Goal: Task Accomplishment & Management: Manage account settings

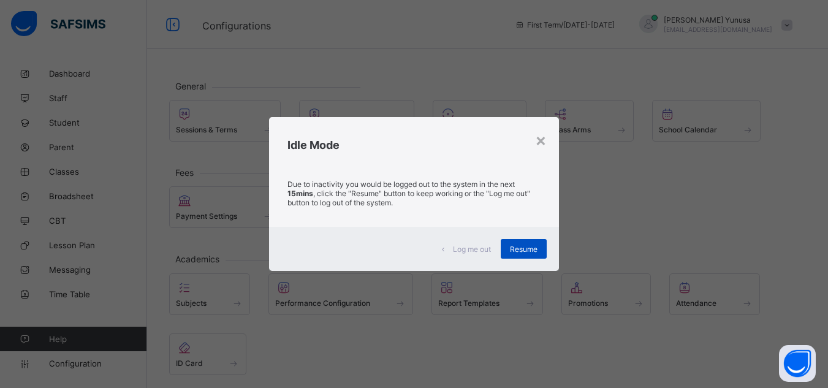
scroll to position [70, 0]
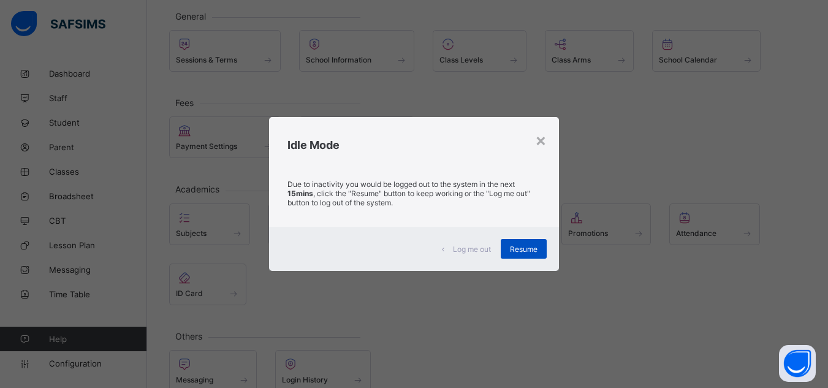
click at [526, 252] on span "Resume" at bounding box center [524, 248] width 28 height 9
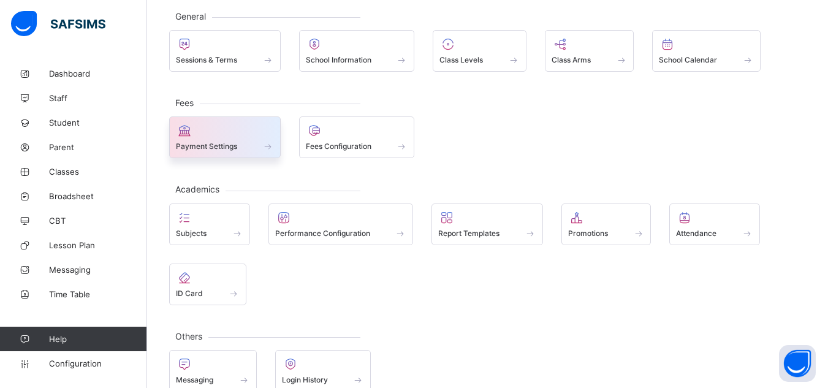
click at [266, 135] on div at bounding box center [225, 130] width 98 height 15
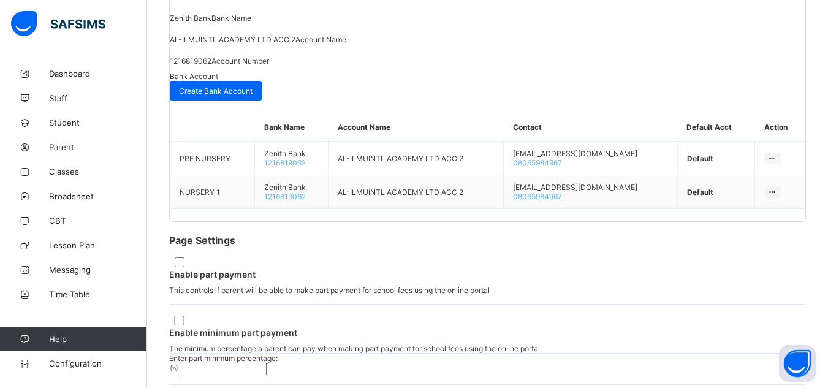
scroll to position [616, 0]
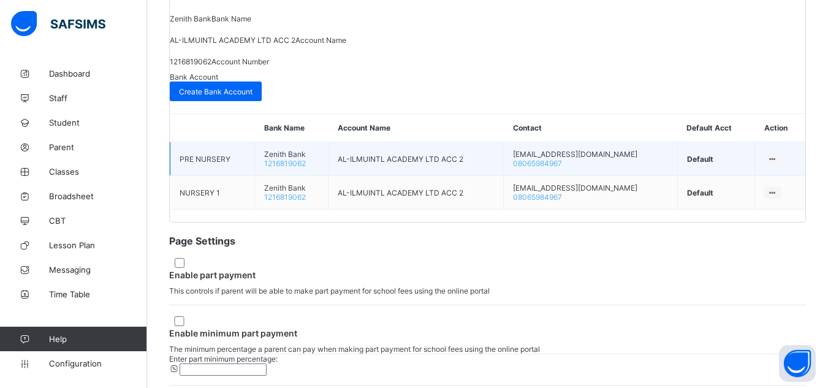
click at [767, 164] on icon at bounding box center [772, 158] width 10 height 9
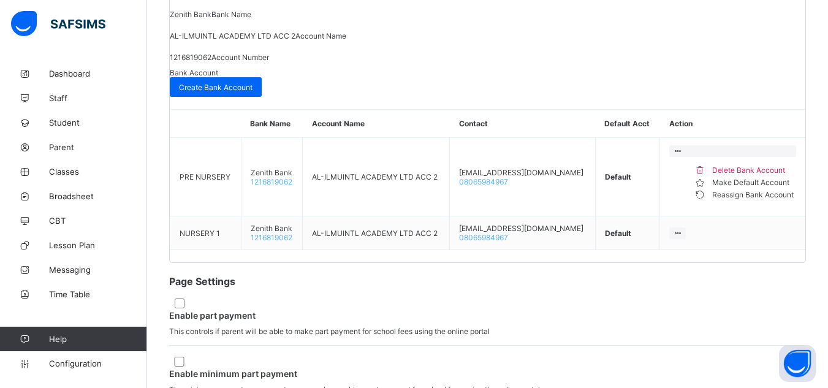
scroll to position [621, 0]
click at [452, 217] on div "Compliance Warning !!! In order to ensure compliance with Paystack, we require …" at bounding box center [487, 89] width 635 height 320
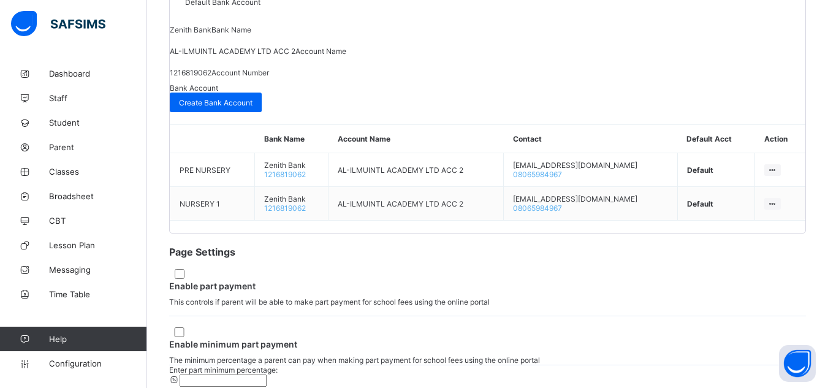
scroll to position [671, 0]
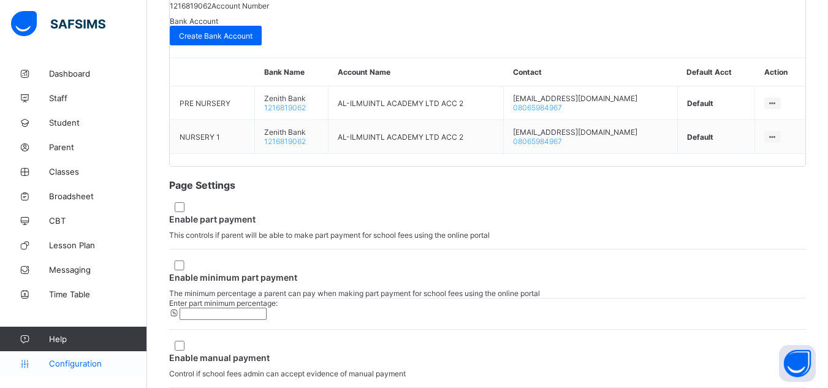
click at [97, 367] on span "Configuration" at bounding box center [97, 363] width 97 height 10
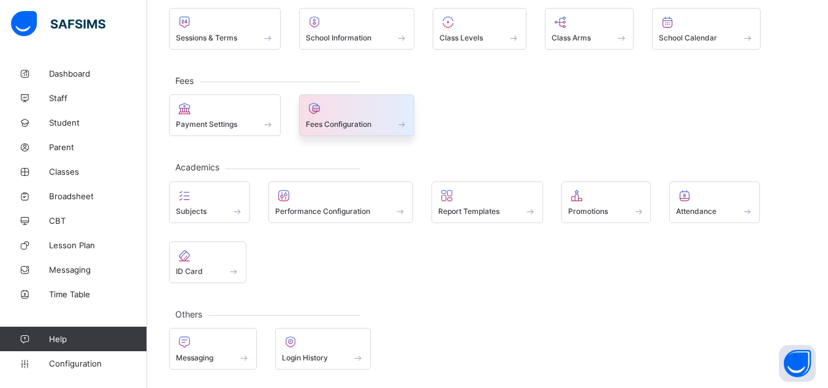
click at [392, 109] on div at bounding box center [357, 108] width 102 height 15
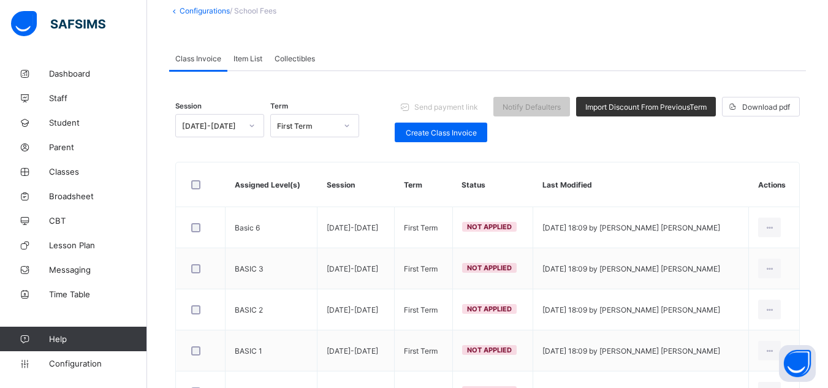
scroll to position [75, 0]
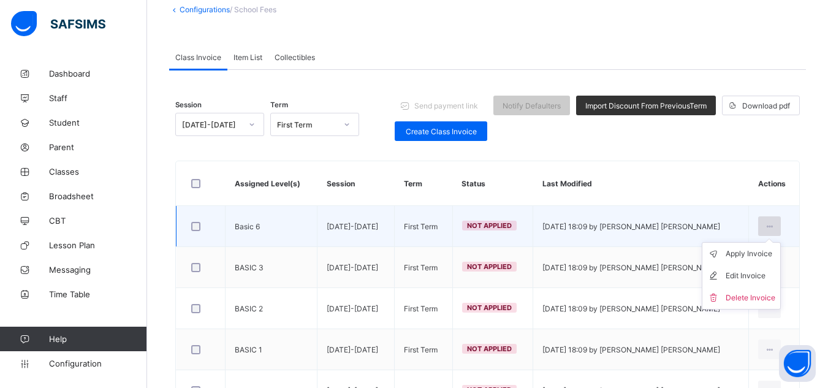
click at [780, 229] on div at bounding box center [769, 226] width 23 height 20
click at [761, 255] on div "Apply Invoice" at bounding box center [750, 254] width 50 height 12
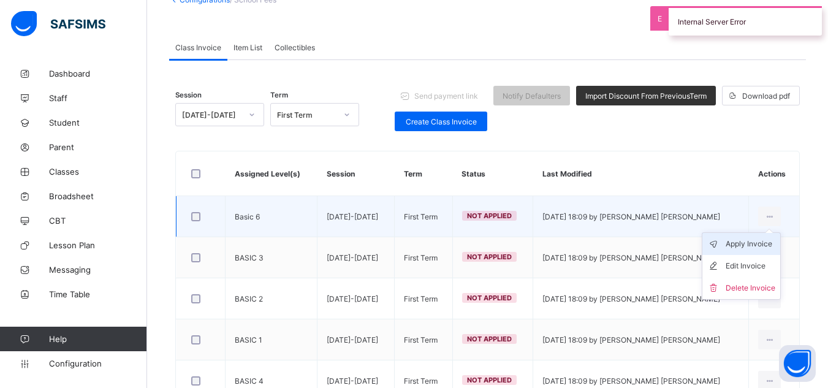
scroll to position [91, 0]
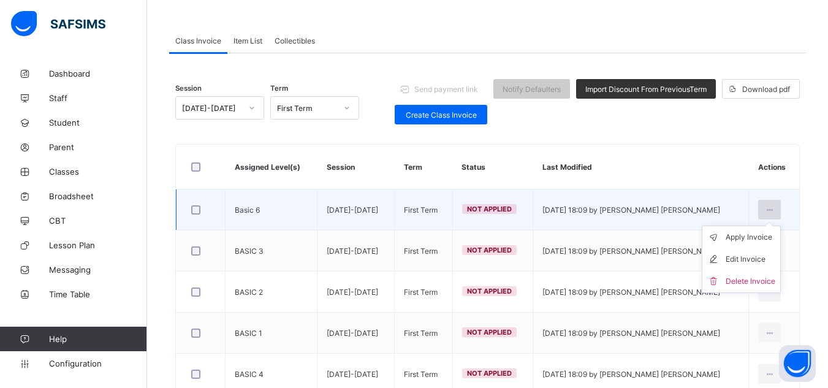
click at [774, 210] on icon at bounding box center [769, 209] width 10 height 9
click at [766, 236] on div "Apply Invoice" at bounding box center [750, 237] width 50 height 12
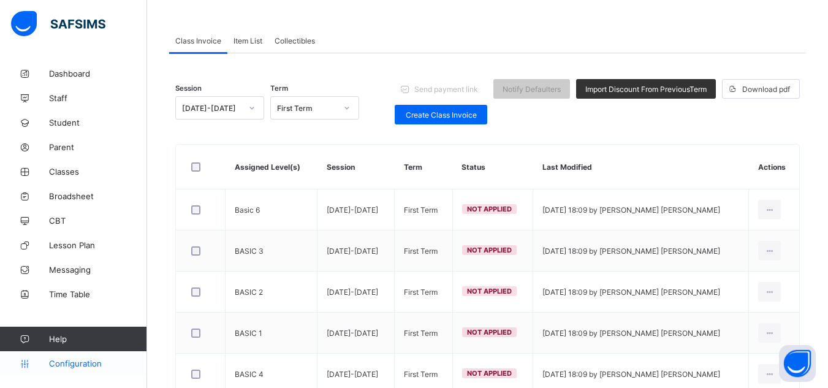
click at [110, 366] on span "Configuration" at bounding box center [97, 363] width 97 height 10
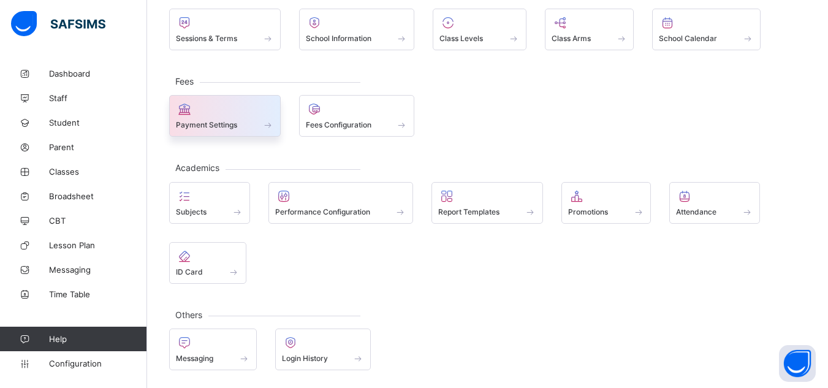
click at [279, 112] on div "Payment Settings" at bounding box center [224, 116] width 111 height 42
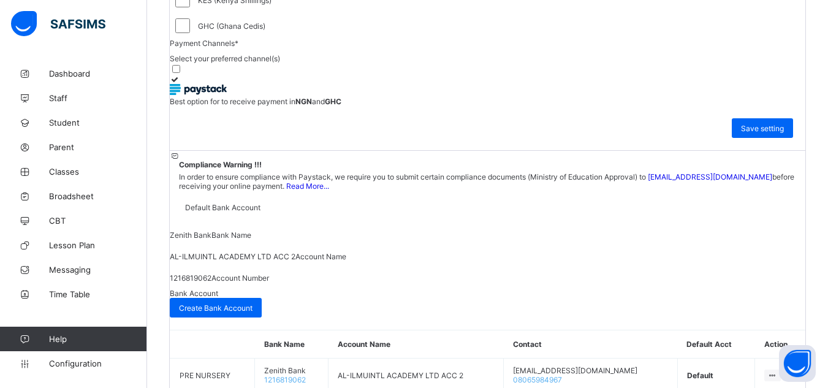
scroll to position [402, 0]
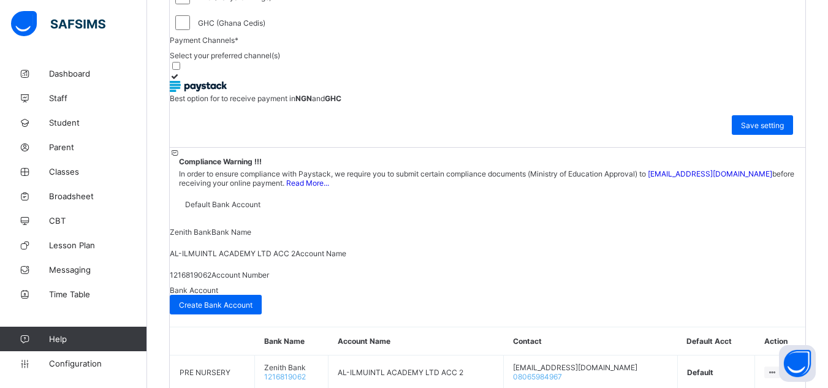
click at [180, 81] on icon at bounding box center [175, 76] width 10 height 9
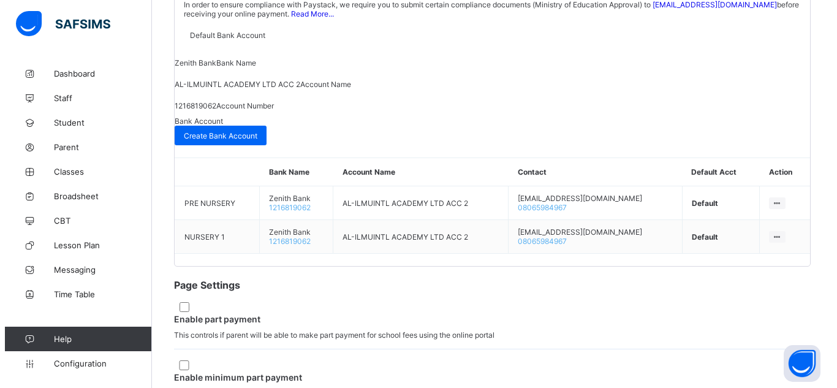
scroll to position [626, 0]
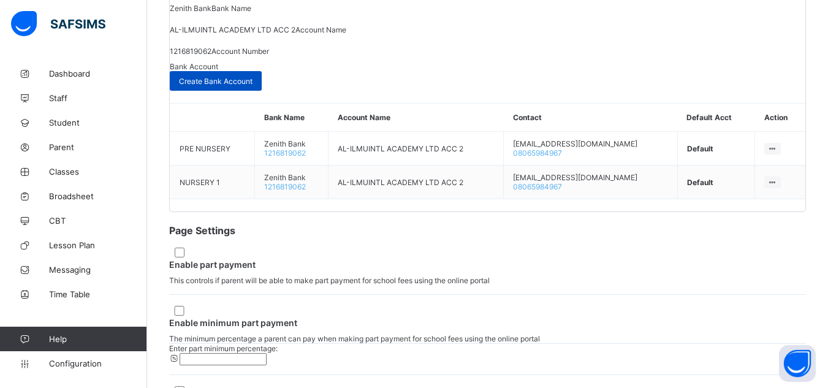
click at [262, 91] on div "Create Bank Account" at bounding box center [216, 81] width 92 height 20
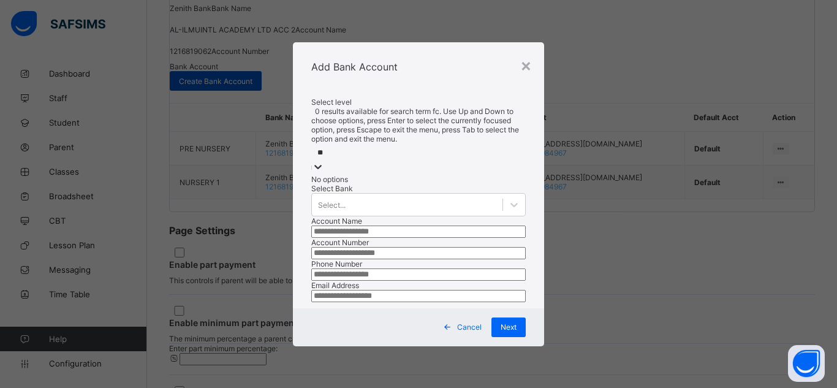
type input "*"
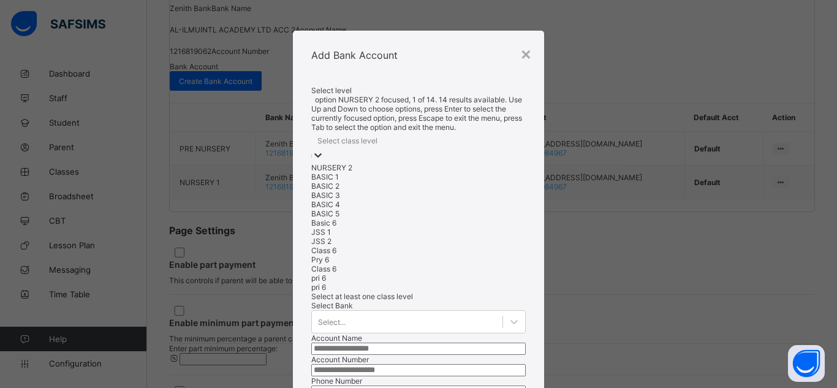
click at [330, 172] on div "BASIC 1" at bounding box center [418, 176] width 214 height 9
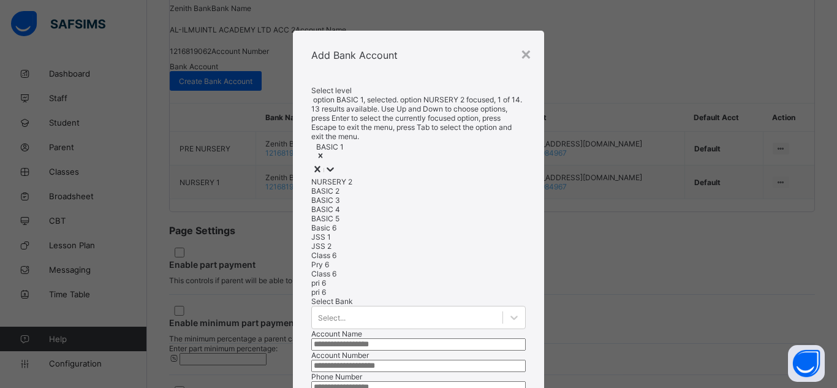
click at [324, 177] on div "NURSERY 2" at bounding box center [418, 181] width 214 height 9
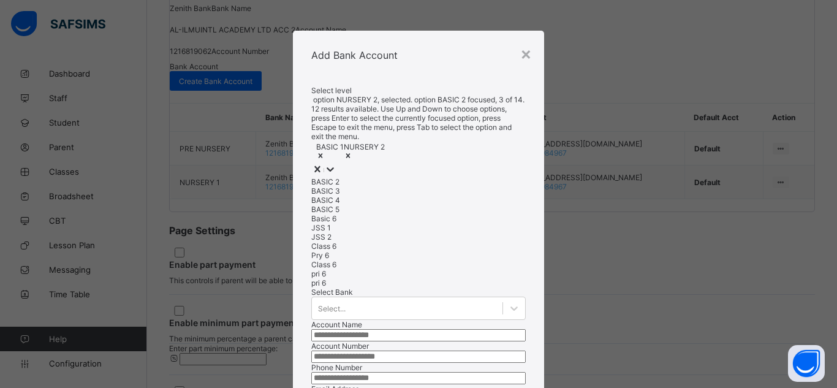
click at [325, 177] on div "BASIC 2" at bounding box center [418, 181] width 214 height 9
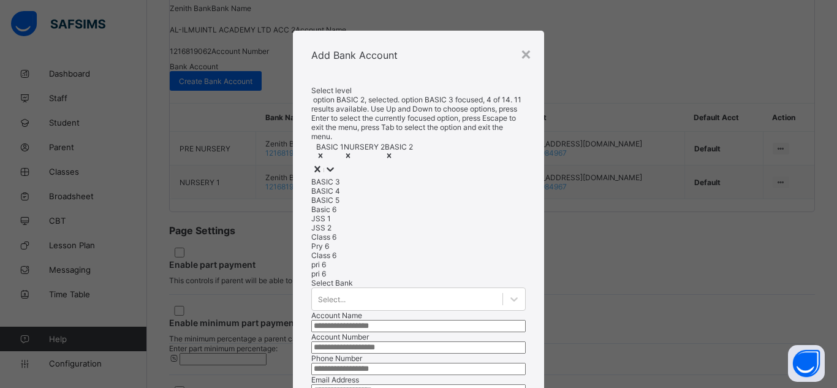
click at [325, 177] on div "BASIC 3" at bounding box center [418, 181] width 214 height 9
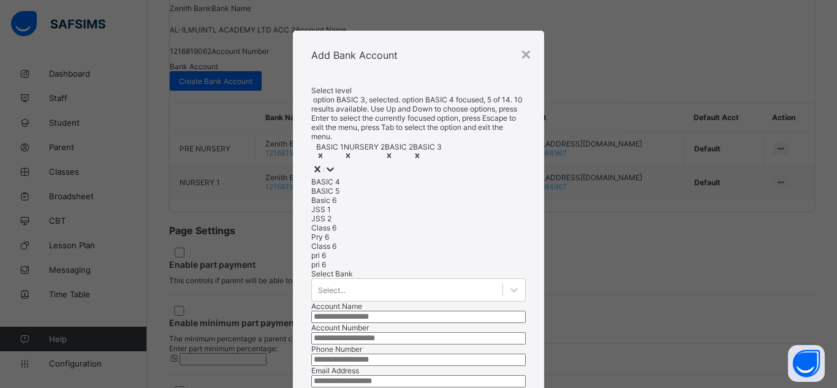
click at [321, 177] on div "BASIC 4" at bounding box center [418, 181] width 214 height 9
click at [321, 186] on div "BASIC 5" at bounding box center [418, 190] width 214 height 9
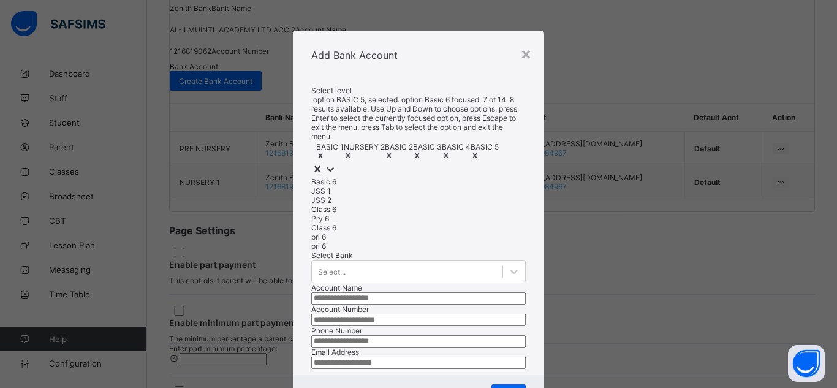
click at [325, 177] on div "Basic 6" at bounding box center [418, 181] width 214 height 9
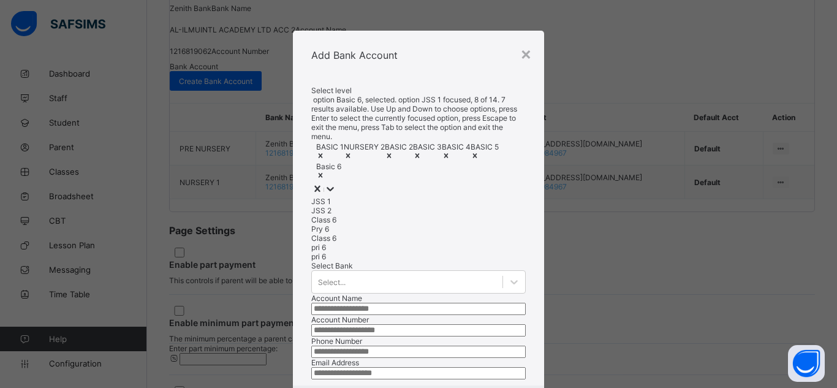
click at [329, 197] on div "JSS 1" at bounding box center [418, 201] width 214 height 9
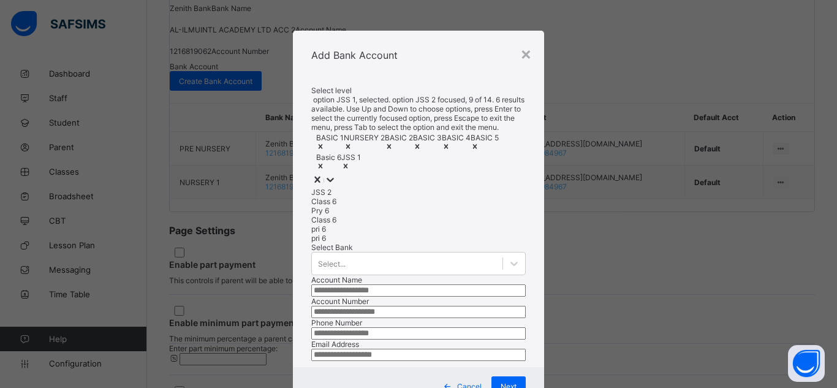
click at [326, 187] on div "JSS 2" at bounding box center [418, 191] width 214 height 9
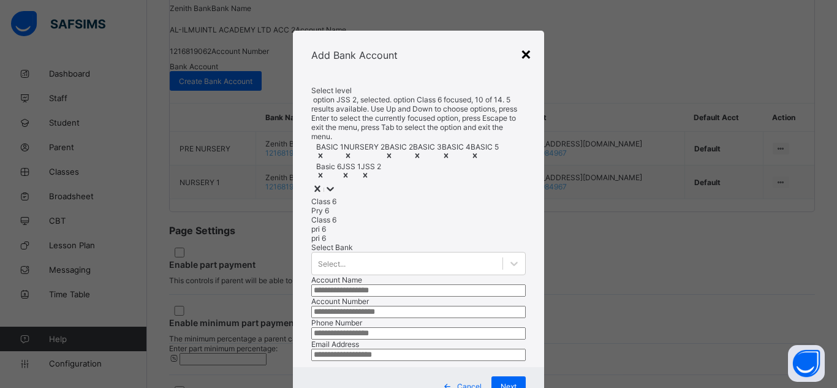
click at [526, 51] on div "×" at bounding box center [526, 53] width 12 height 21
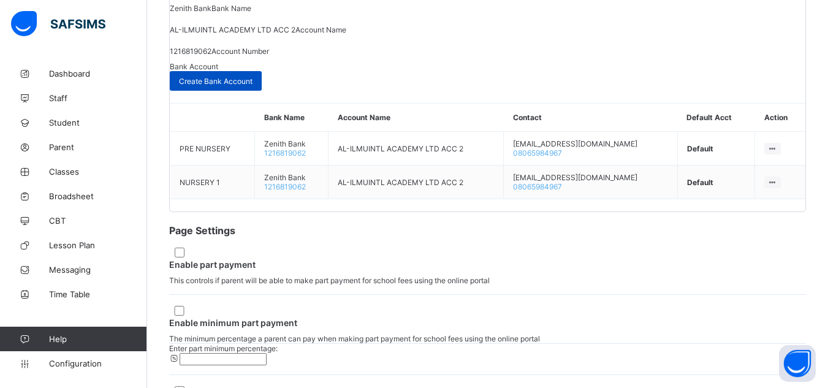
click at [252, 86] on span "Create Bank Account" at bounding box center [216, 81] width 74 height 9
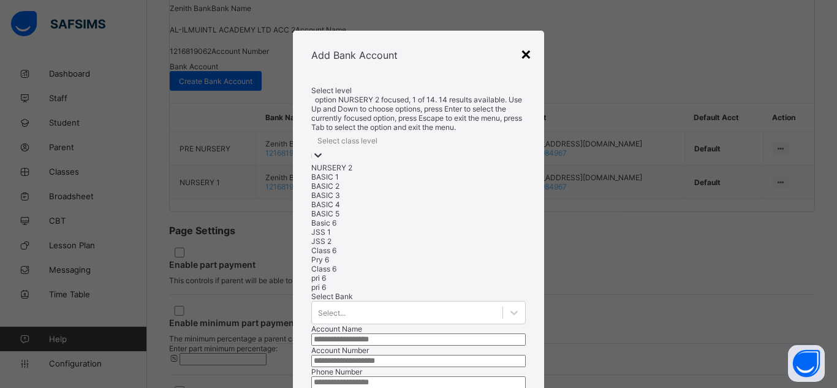
click at [521, 60] on div "×" at bounding box center [526, 53] width 12 height 21
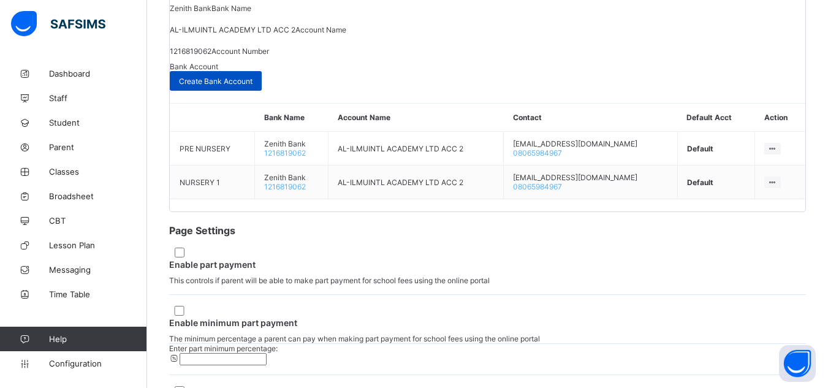
click at [262, 91] on div "Create Bank Account" at bounding box center [216, 81] width 92 height 20
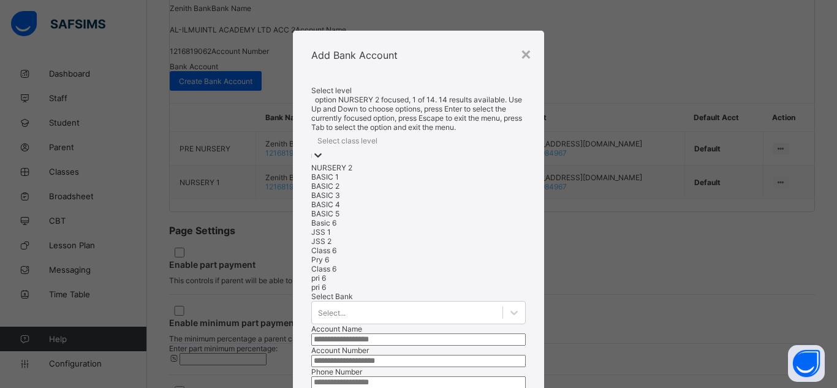
click at [323, 163] on div "NURSERY 2" at bounding box center [418, 167] width 214 height 9
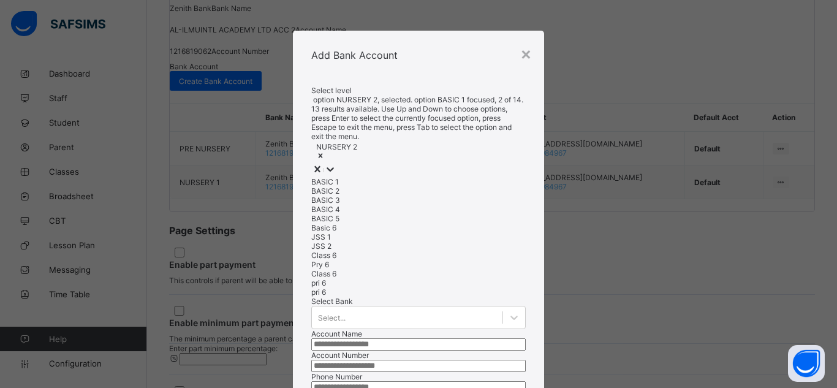
click at [320, 186] on div "BASIC 2" at bounding box center [418, 190] width 214 height 9
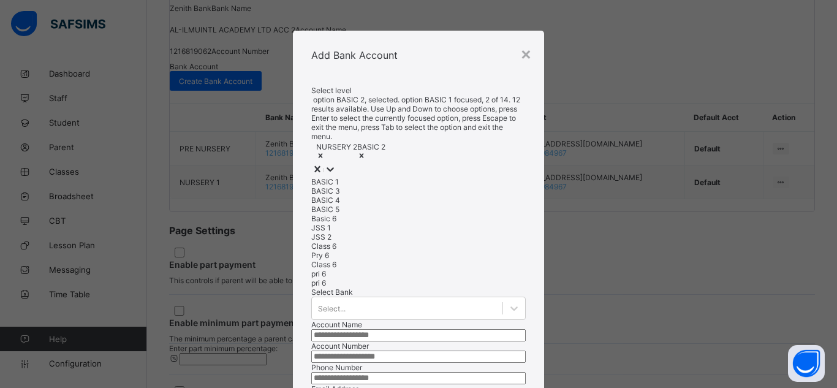
click at [317, 177] on div "BASIC 1" at bounding box center [418, 181] width 214 height 9
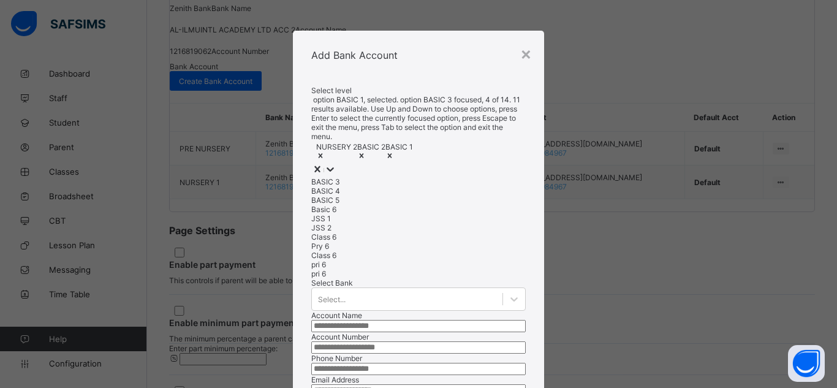
click at [323, 186] on div "BASIC 4" at bounding box center [418, 190] width 214 height 9
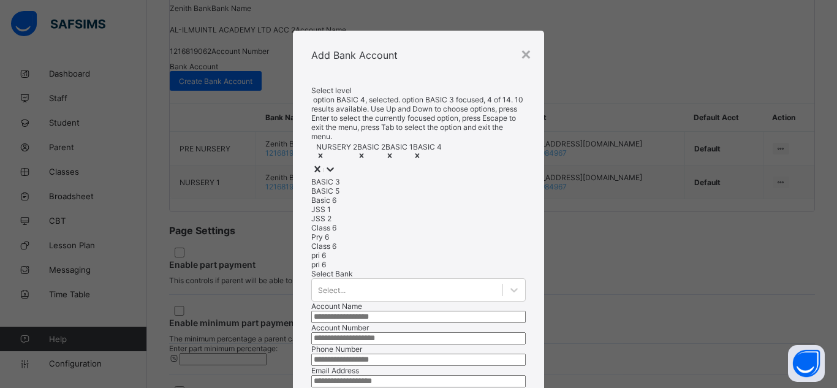
click at [326, 177] on div "BASIC 3" at bounding box center [418, 181] width 214 height 9
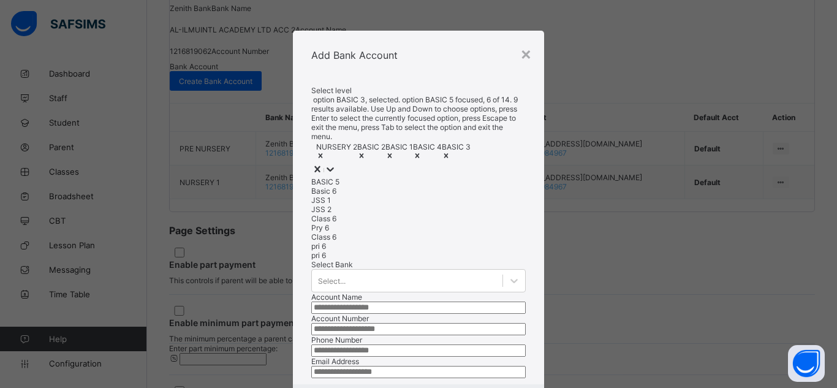
click at [325, 177] on div "BASIC 5" at bounding box center [418, 181] width 214 height 9
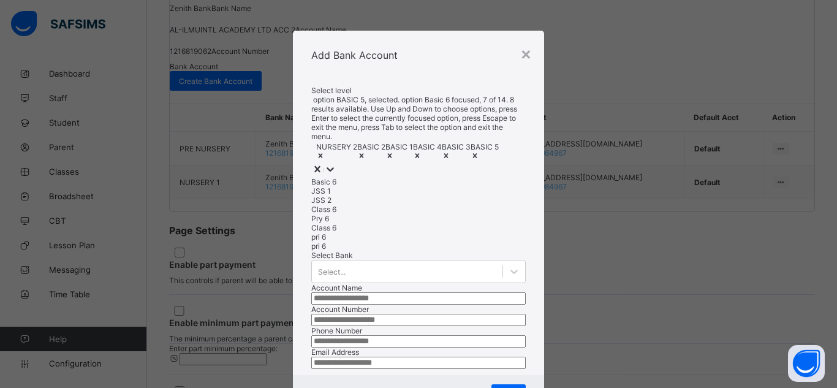
click at [325, 186] on div "JSS 1" at bounding box center [418, 190] width 214 height 9
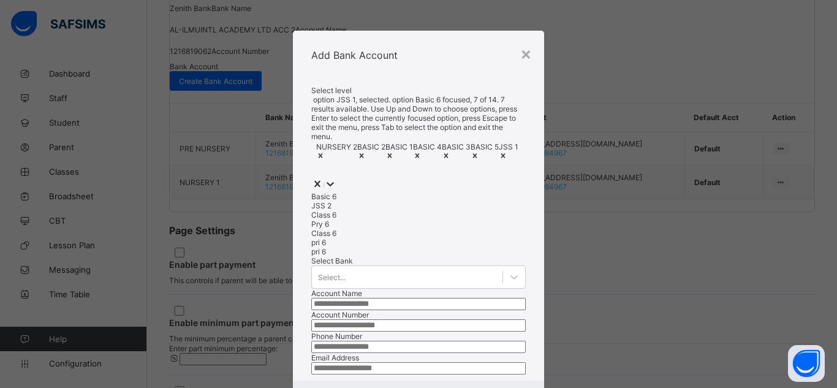
click at [320, 192] on div "Basic 6" at bounding box center [418, 196] width 214 height 9
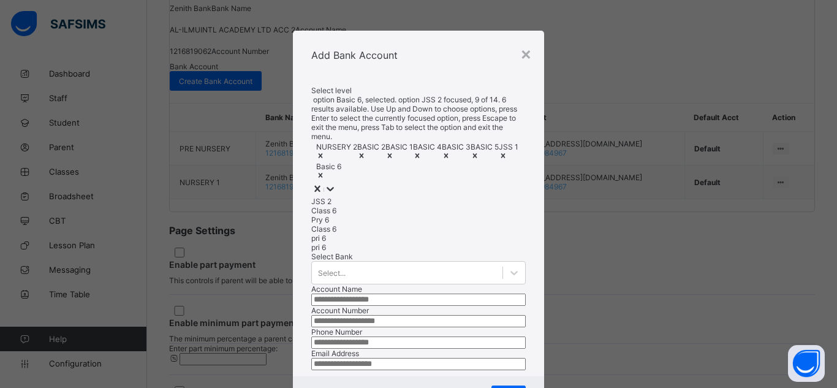
click at [337, 315] on input "number" at bounding box center [418, 321] width 214 height 12
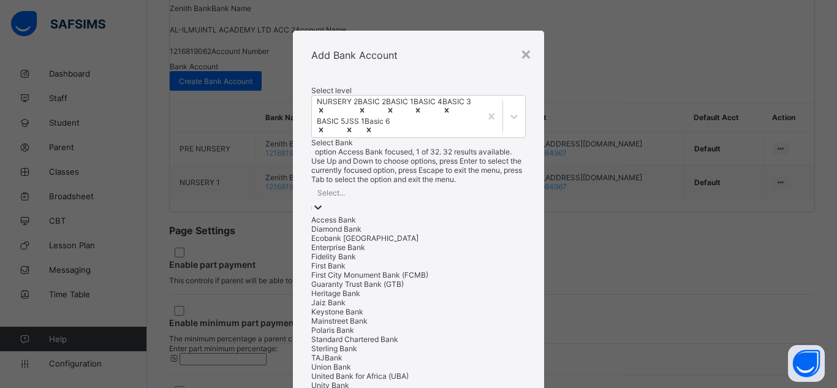
scroll to position [16, 0]
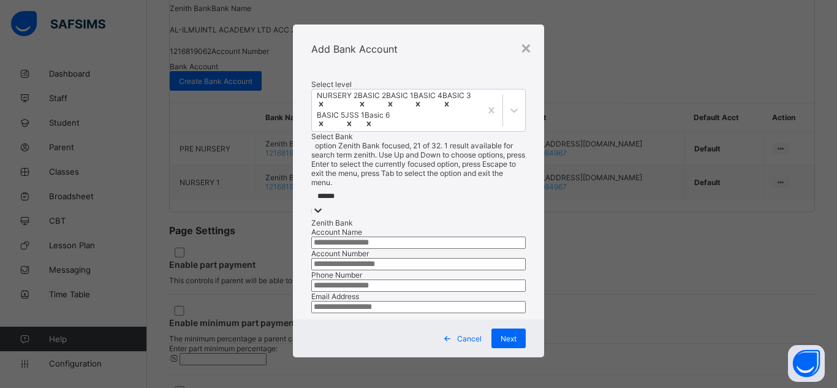
type input "******"
click at [317, 218] on div "Zenith Bank" at bounding box center [418, 222] width 214 height 9
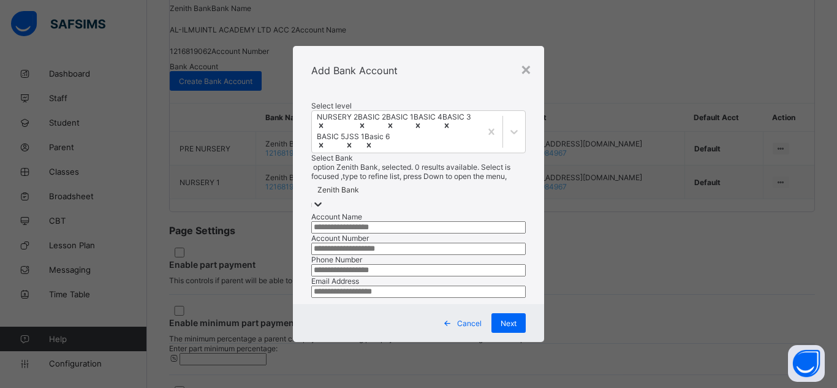
click at [324, 229] on input "text" at bounding box center [418, 227] width 214 height 12
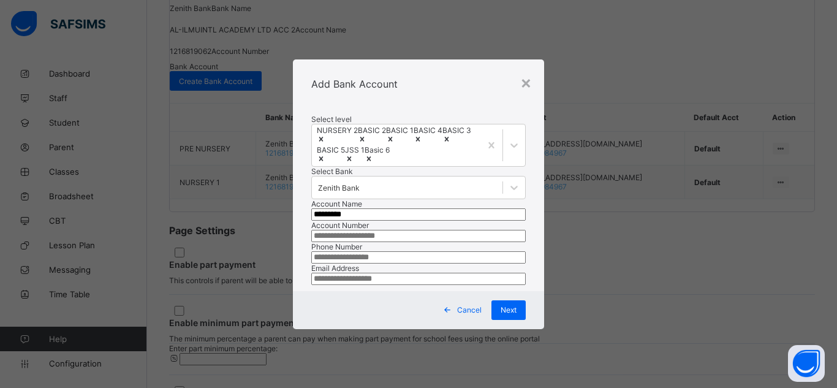
type input "**********"
drag, startPoint x: 363, startPoint y: 235, endPoint x: 312, endPoint y: 232, distance: 50.9
click at [312, 221] on input "**********" at bounding box center [418, 214] width 214 height 12
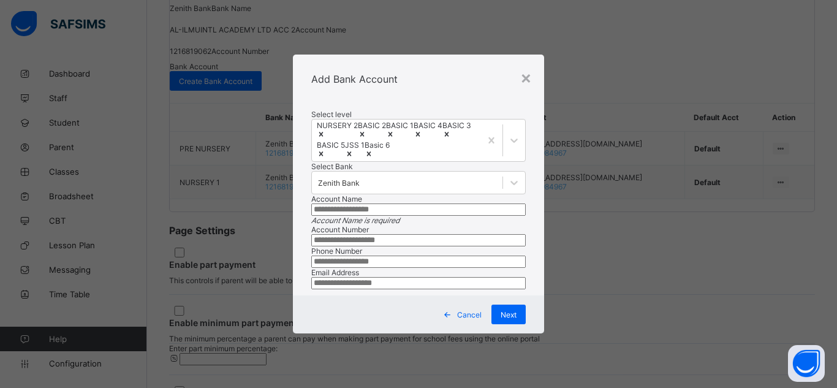
click at [349, 246] on input "number" at bounding box center [418, 240] width 214 height 12
paste input "**********"
type input "**********"
click at [421, 216] on input "text" at bounding box center [418, 209] width 214 height 12
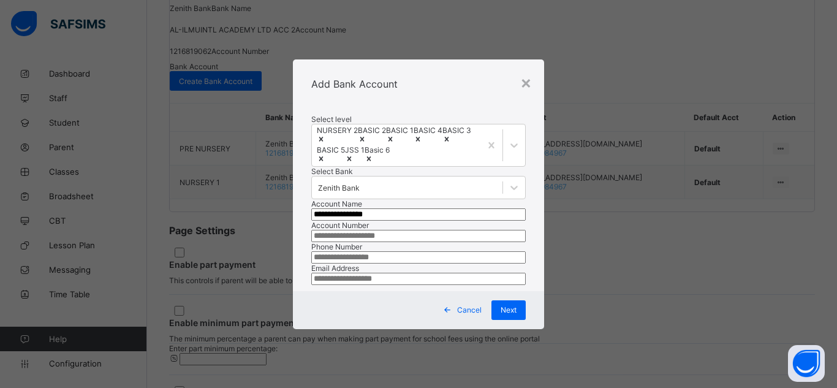
click at [327, 221] on input "**********" at bounding box center [418, 214] width 214 height 12
click at [448, 221] on input "**********" at bounding box center [418, 214] width 214 height 12
type input "**********"
click at [470, 263] on input "number" at bounding box center [418, 257] width 214 height 12
click at [466, 263] on input "number" at bounding box center [418, 257] width 214 height 12
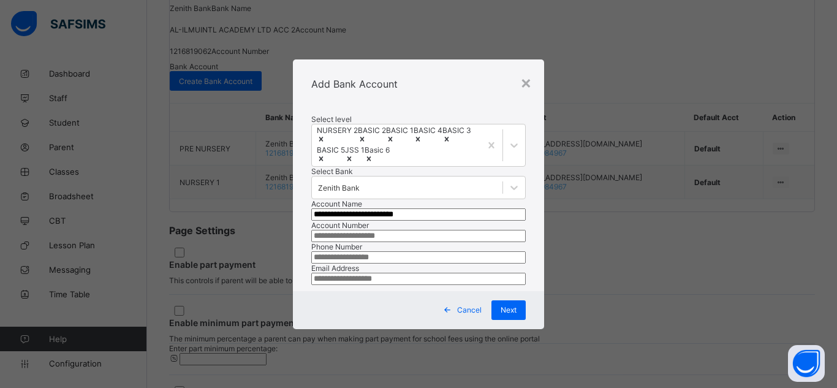
click at [468, 263] on input "number" at bounding box center [418, 257] width 214 height 12
type input "**********"
click at [409, 281] on input "email" at bounding box center [418, 279] width 214 height 12
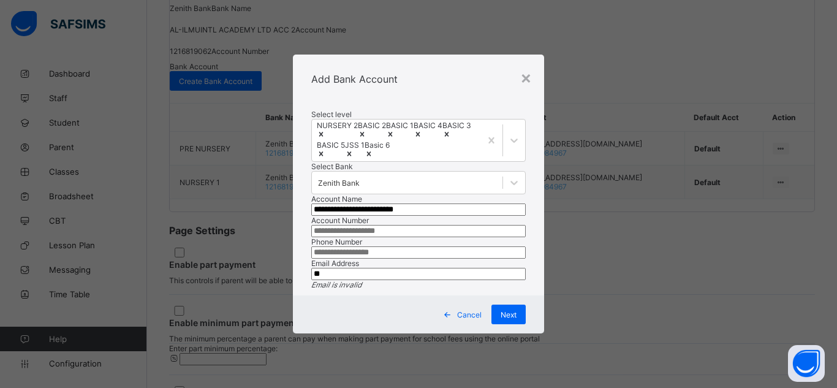
type input "*"
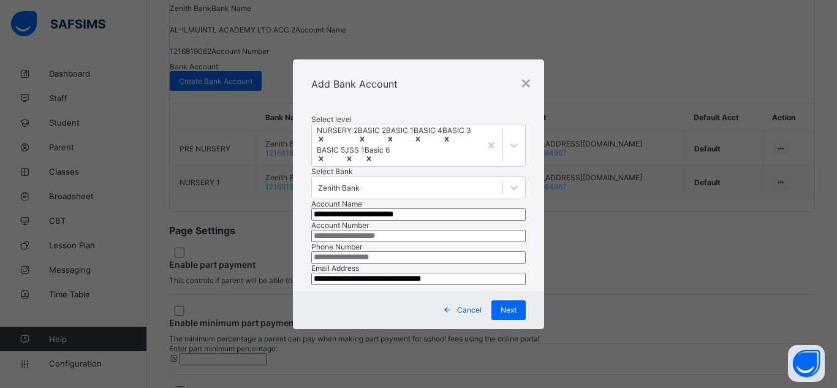
type input "**********"
click at [510, 314] on span "Next" at bounding box center [509, 309] width 16 height 9
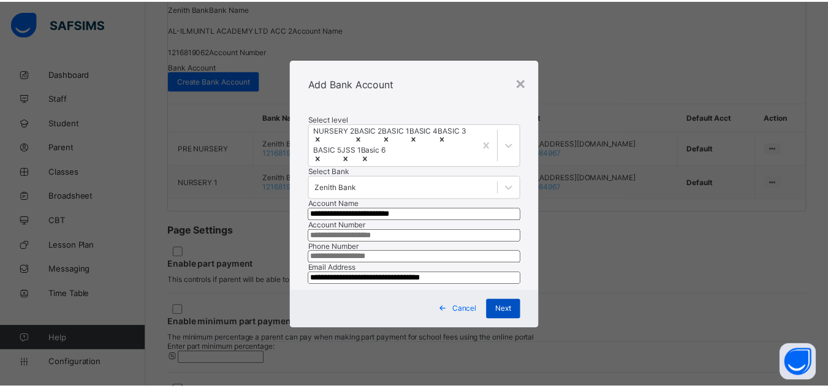
scroll to position [0, 0]
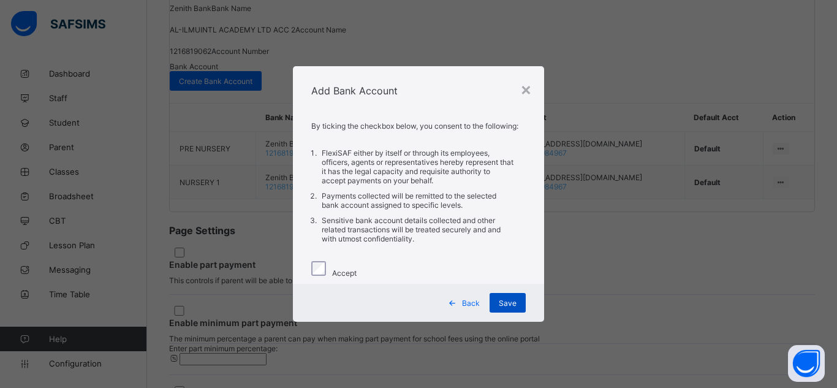
click at [516, 308] on span "Save" at bounding box center [508, 302] width 18 height 9
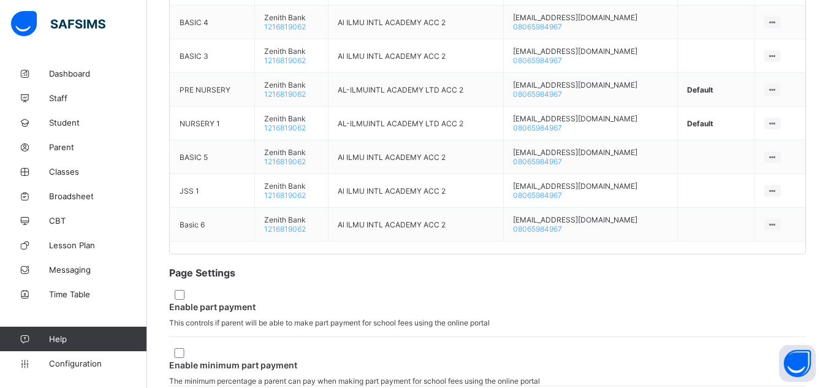
scroll to position [864, 0]
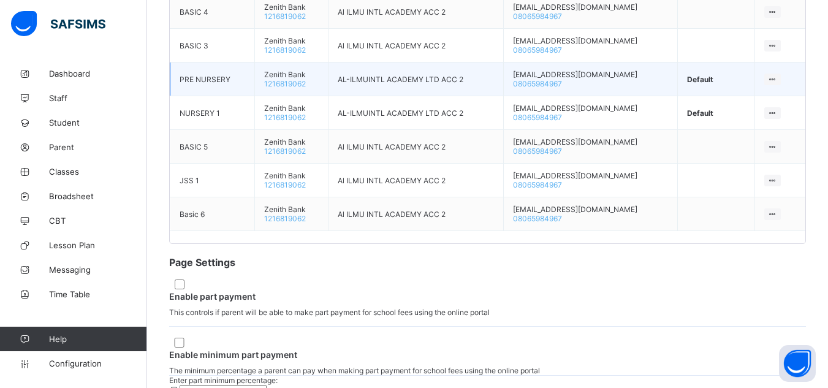
click at [768, 84] on icon at bounding box center [772, 79] width 10 height 9
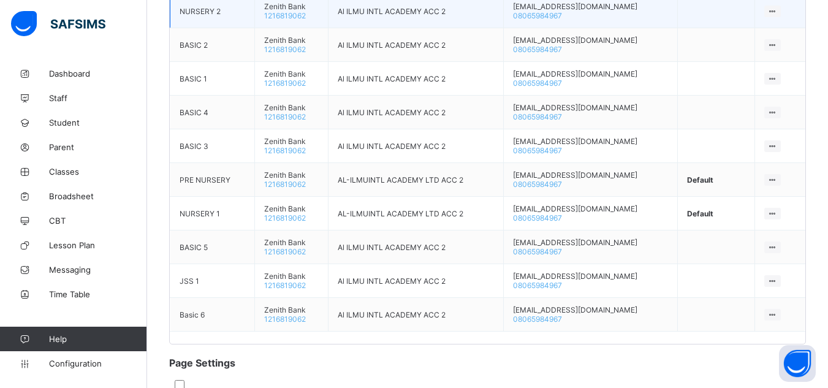
scroll to position [765, 0]
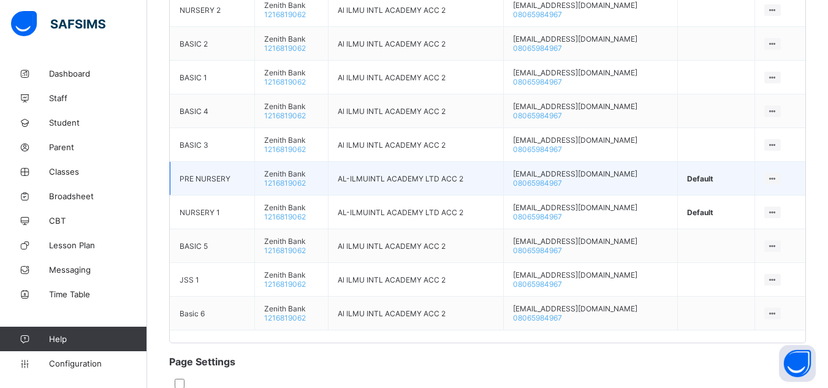
click at [714, 195] on td "Default" at bounding box center [715, 179] width 77 height 34
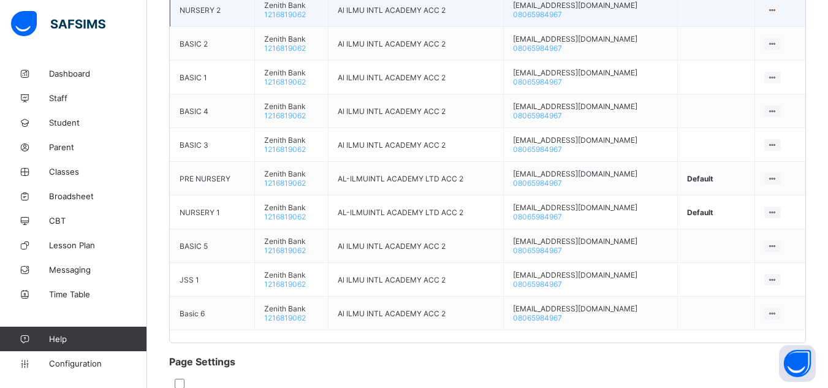
click at [767, 15] on icon at bounding box center [772, 10] width 10 height 9
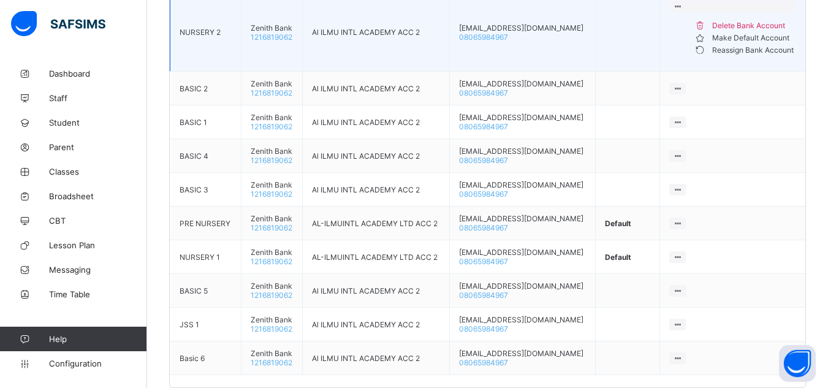
click at [748, 44] on div "Make Default Account" at bounding box center [754, 38] width 84 height 12
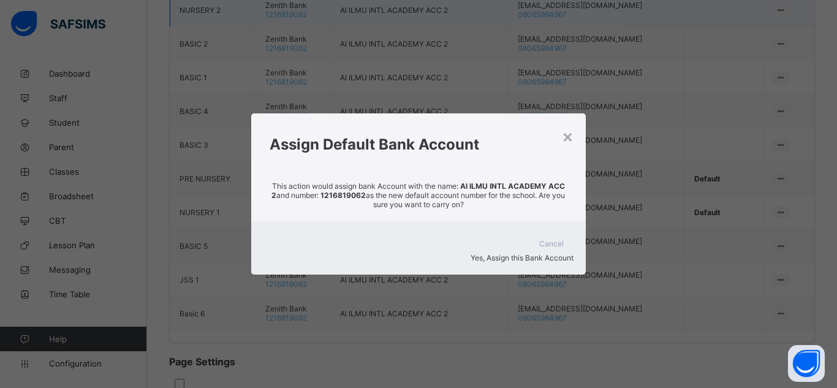
click at [539, 256] on div "Yes, Assign this Bank Account" at bounding box center [418, 257] width 310 height 9
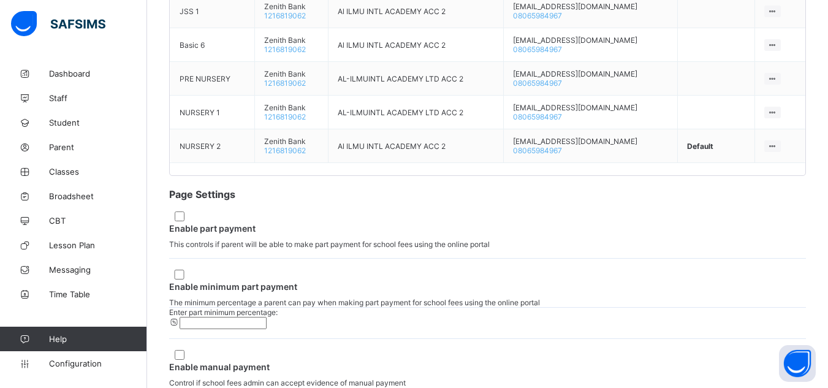
scroll to position [931, 0]
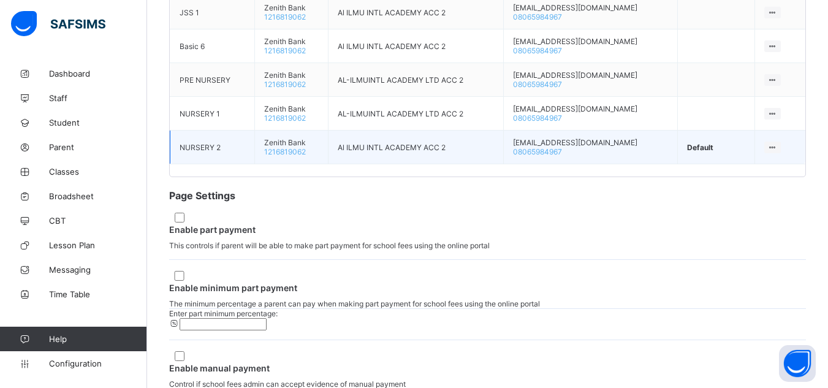
click at [767, 152] on icon at bounding box center [772, 147] width 10 height 9
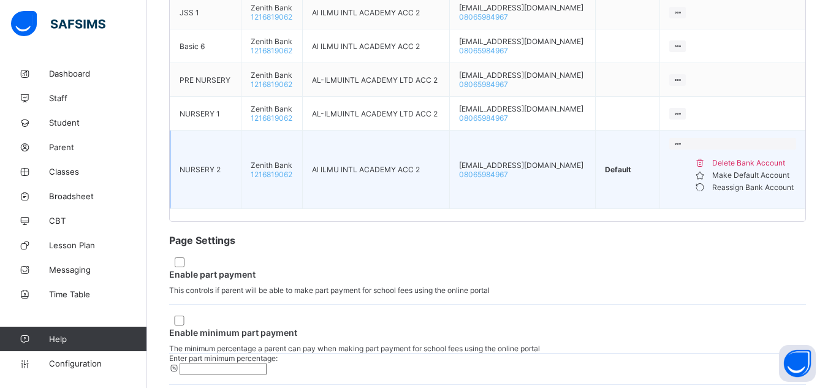
click at [682, 148] on icon at bounding box center [677, 143] width 10 height 9
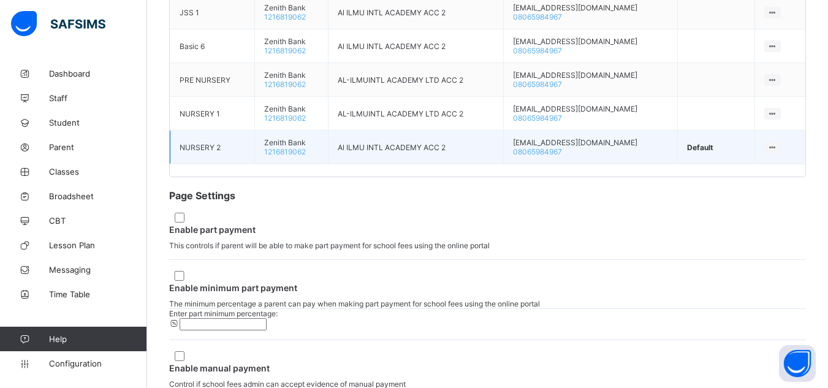
click at [768, 152] on icon at bounding box center [772, 147] width 10 height 9
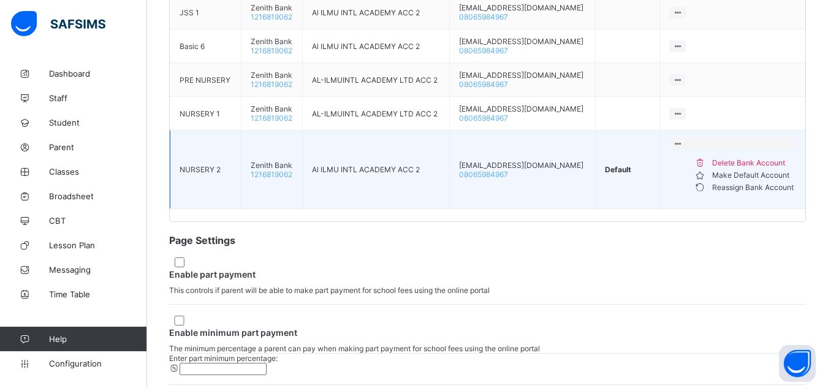
click at [748, 194] on div "Reassign Bank Account" at bounding box center [754, 187] width 84 height 12
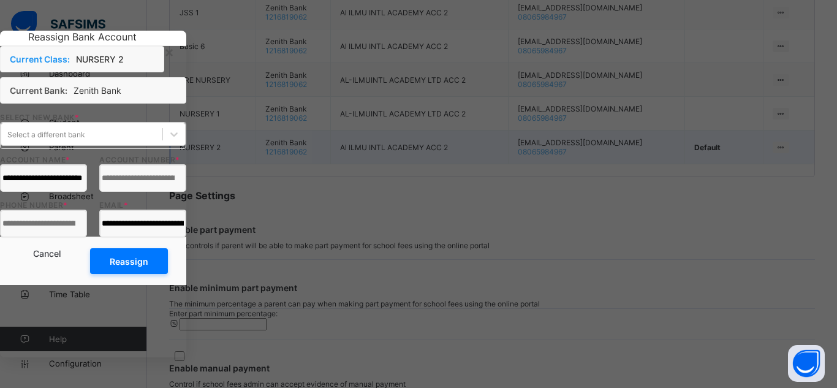
click at [174, 53] on div "×" at bounding box center [169, 52] width 10 height 18
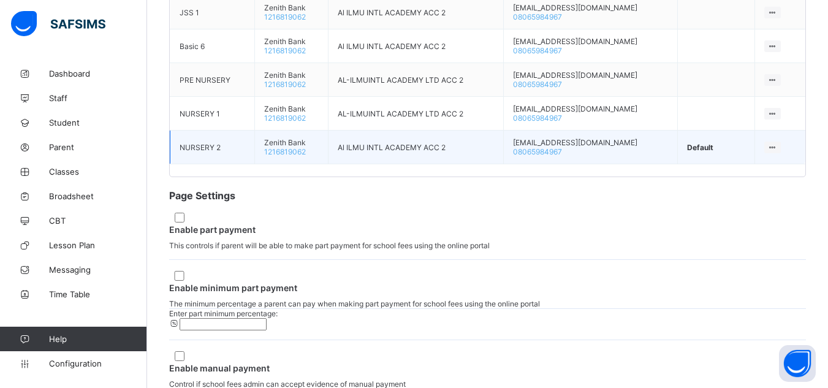
click at [706, 152] on span "Default" at bounding box center [700, 147] width 26 height 9
click at [713, 152] on span "Default" at bounding box center [700, 147] width 26 height 9
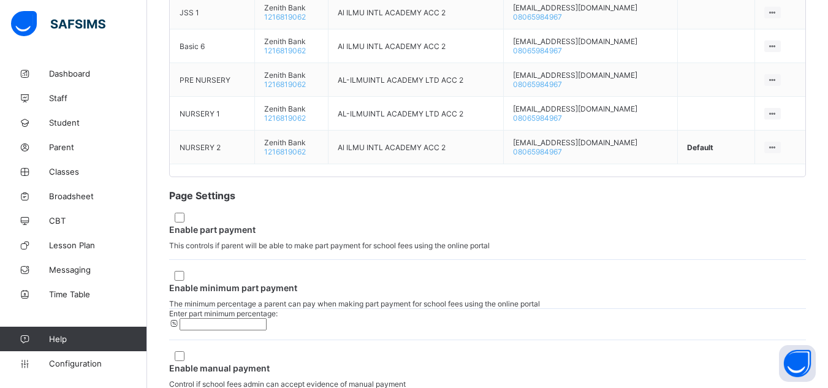
click at [770, 152] on icon at bounding box center [772, 147] width 10 height 9
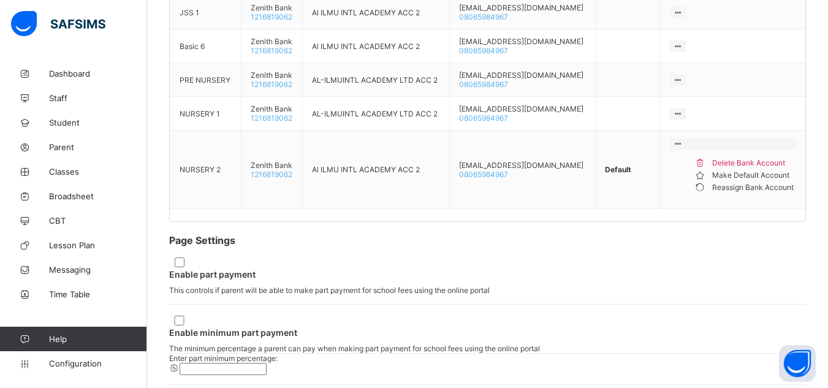
click at [749, 181] on div "Make Default Account" at bounding box center [754, 175] width 84 height 12
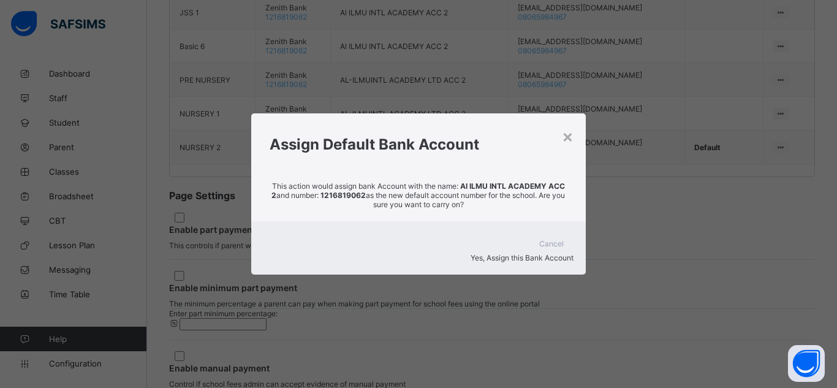
click at [556, 253] on span "Yes, Assign this Bank Account" at bounding box center [521, 257] width 103 height 9
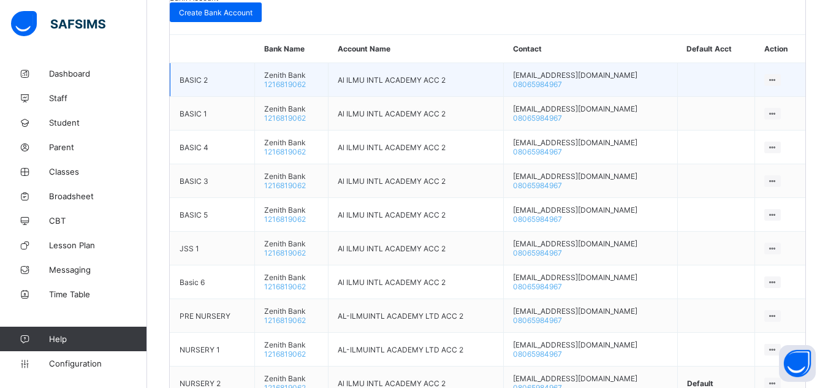
scroll to position [694, 0]
click at [252, 18] on span "Create Bank Account" at bounding box center [216, 13] width 74 height 9
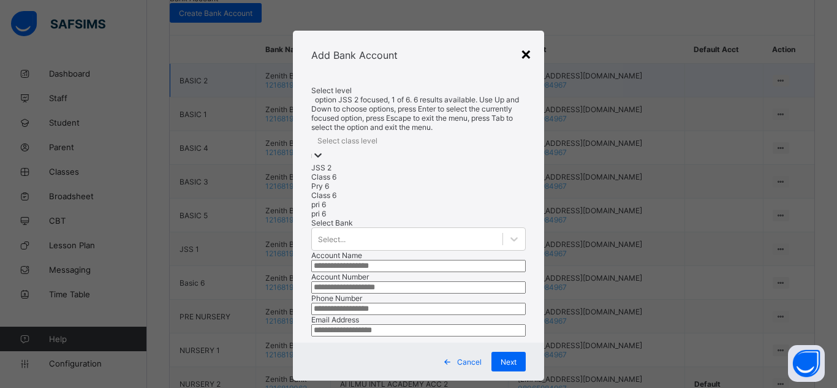
click at [526, 58] on div "×" at bounding box center [526, 53] width 12 height 21
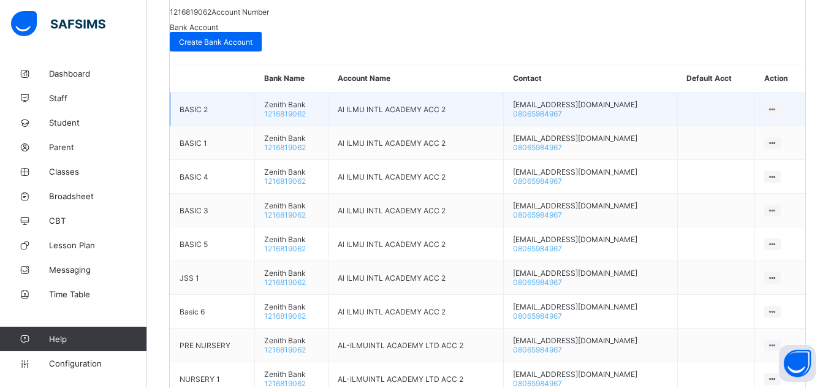
scroll to position [728, 0]
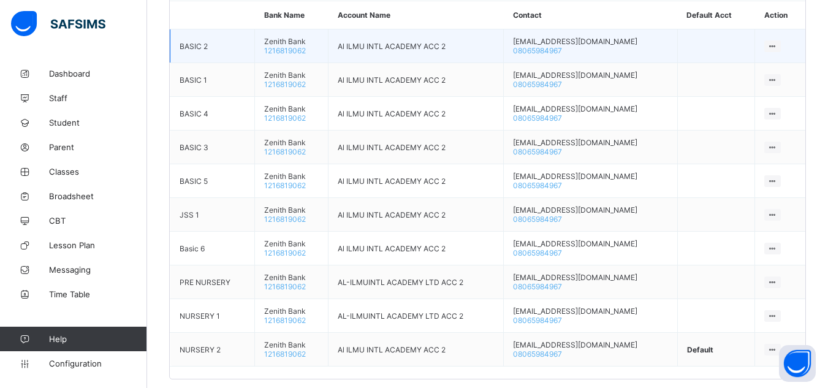
click at [232, 63] on td "BASIC 2" at bounding box center [212, 46] width 85 height 34
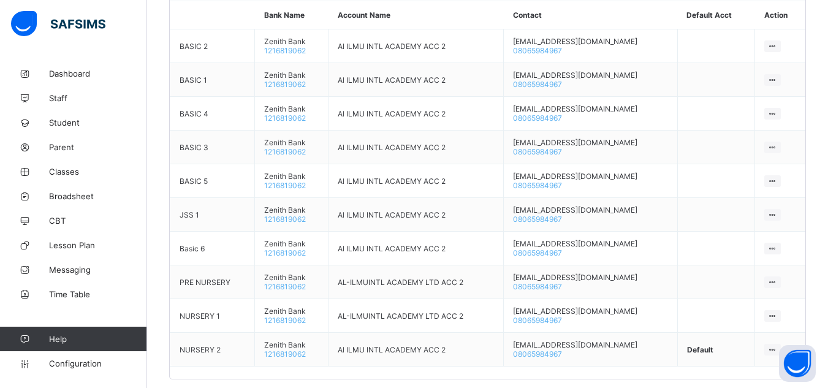
click at [208, 84] on div "Compliance Warning !!! In order to ensure compliance with Paystack, we require …" at bounding box center [487, 94] width 635 height 545
click at [213, 101] on div "Compliance Warning !!! In order to ensure compliance with Paystack, we require …" at bounding box center [487, 94] width 635 height 545
click at [208, 95] on div "Compliance Warning !!! In order to ensure compliance with Paystack, we require …" at bounding box center [487, 94] width 635 height 545
click at [205, 80] on div "Compliance Warning !!! In order to ensure compliance with Paystack, we require …" at bounding box center [487, 94] width 635 height 545
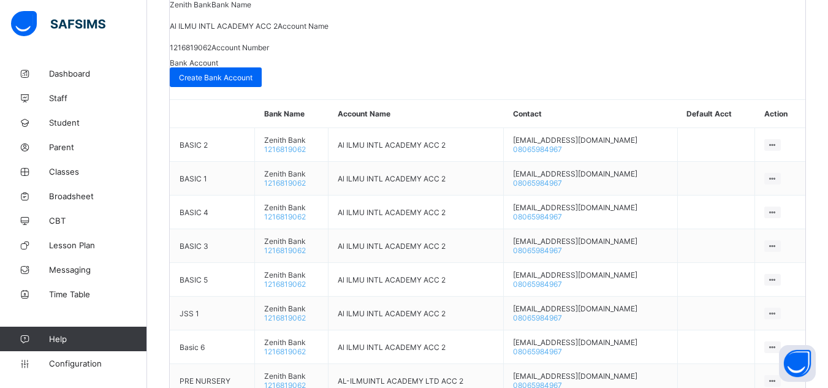
scroll to position [632, 0]
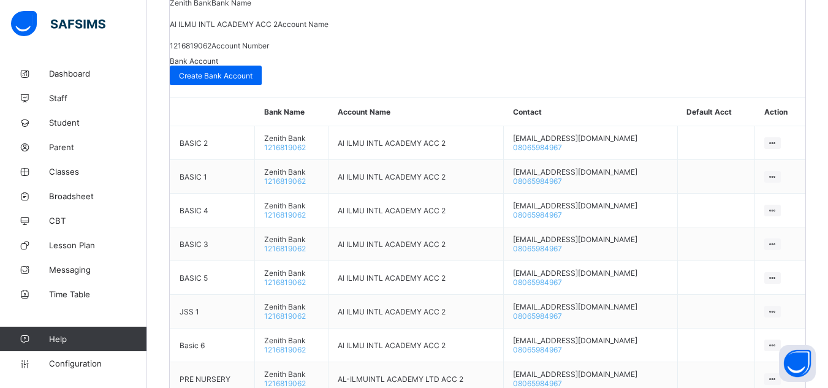
click at [210, 203] on div "Compliance Warning !!! In order to ensure compliance with Paystack, we require …" at bounding box center [487, 191] width 635 height 545
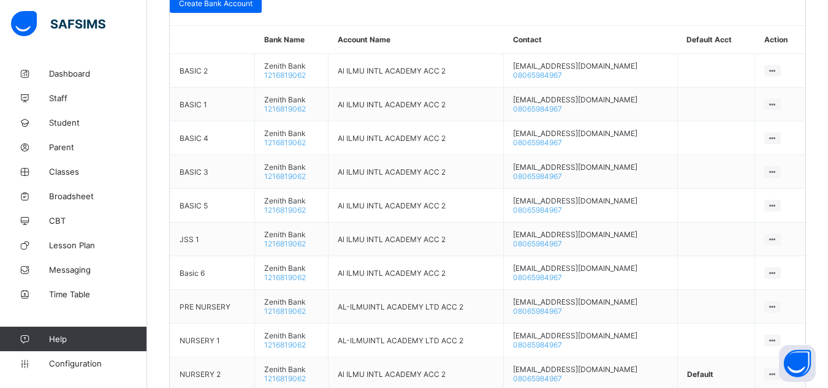
scroll to position [706, 0]
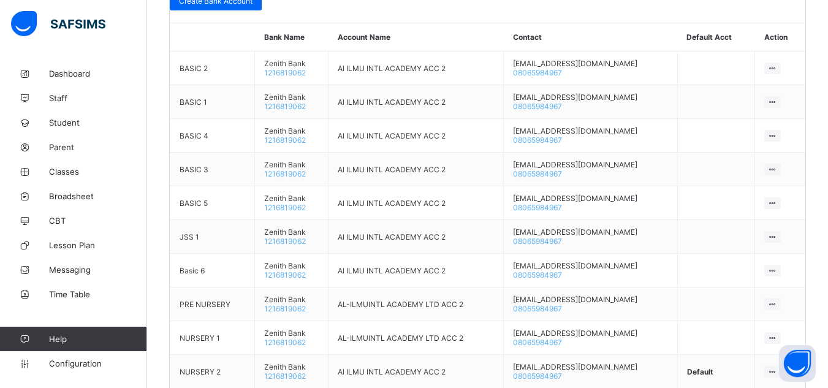
click at [246, 128] on div "Compliance Warning !!! In order to ensure compliance with Paystack, we require …" at bounding box center [487, 116] width 635 height 545
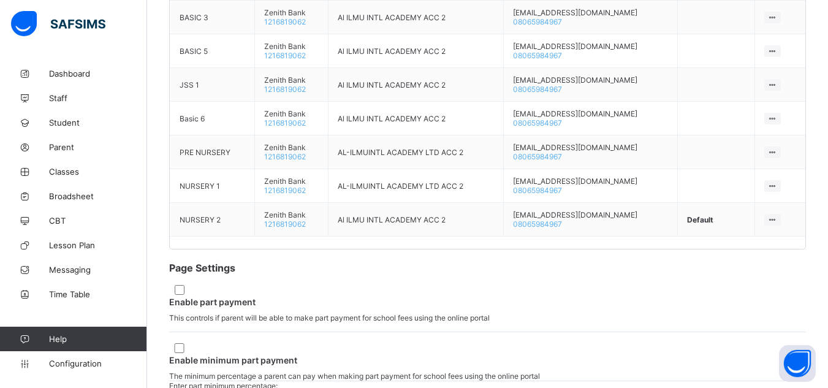
scroll to position [858, 0]
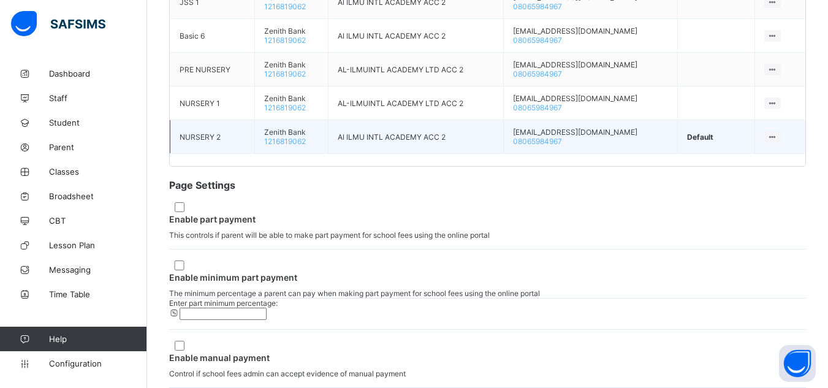
click at [709, 142] on div "Default" at bounding box center [716, 136] width 58 height 9
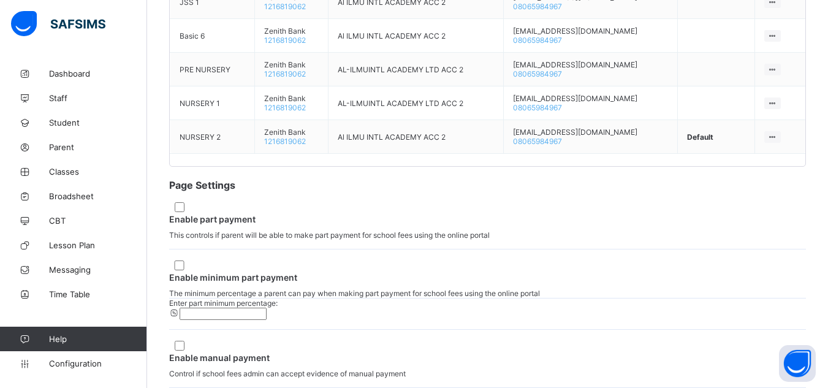
click at [768, 142] on icon at bounding box center [772, 136] width 10 height 9
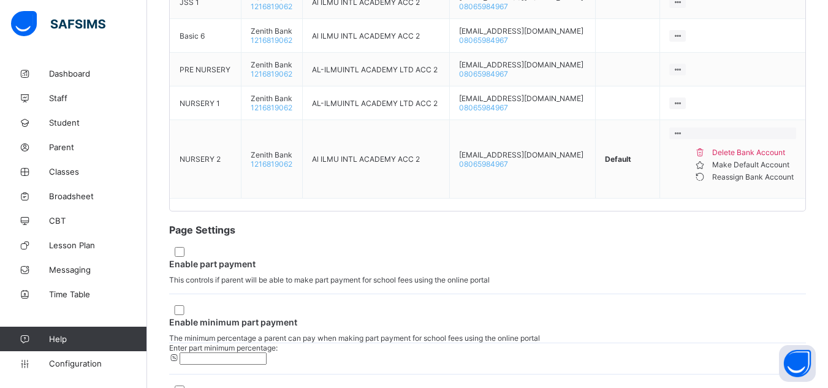
click at [743, 171] on div "Make Default Account" at bounding box center [754, 165] width 84 height 12
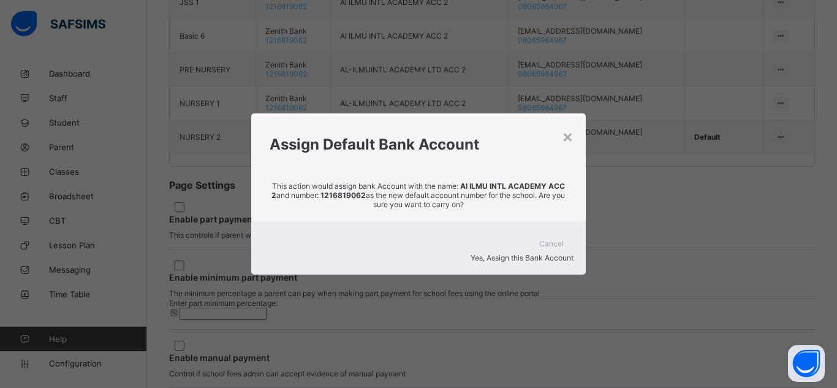
click at [551, 255] on div "Yes, Assign this Bank Account" at bounding box center [418, 257] width 310 height 9
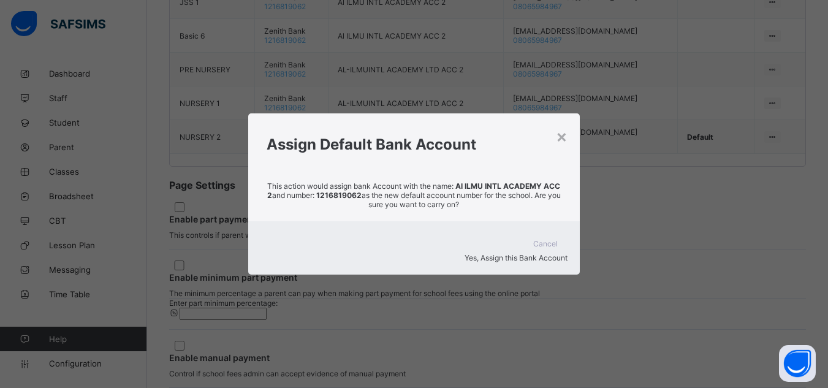
click at [546, 253] on span "Yes, Assign this Bank Account" at bounding box center [515, 257] width 103 height 9
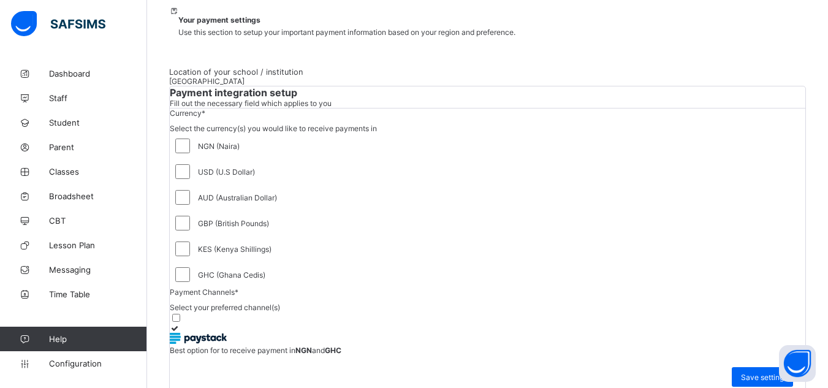
scroll to position [149, 0]
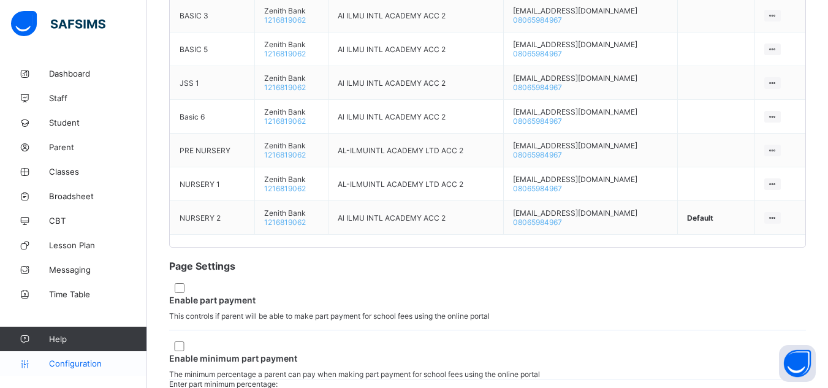
click at [85, 372] on link "Configuration" at bounding box center [73, 363] width 146 height 25
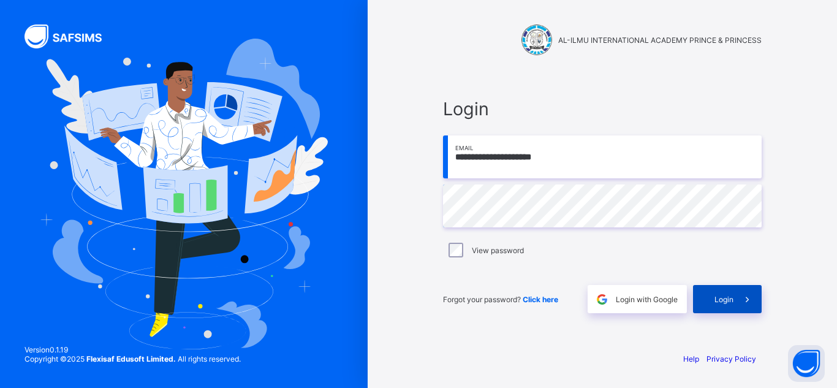
click at [753, 307] on span at bounding box center [747, 299] width 28 height 28
